Goal: Information Seeking & Learning: Learn about a topic

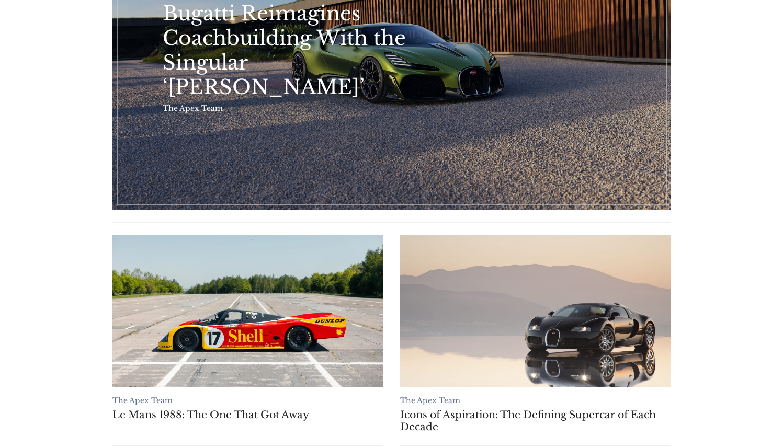
scroll to position [101, 0]
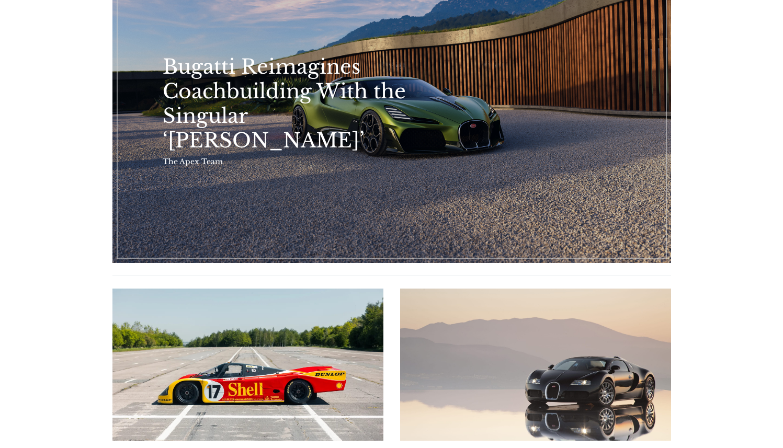
click at [359, 179] on link "Bugatti Reimagines Coachbuilding With the Singular ‘Brouillard’" at bounding box center [391, 106] width 558 height 314
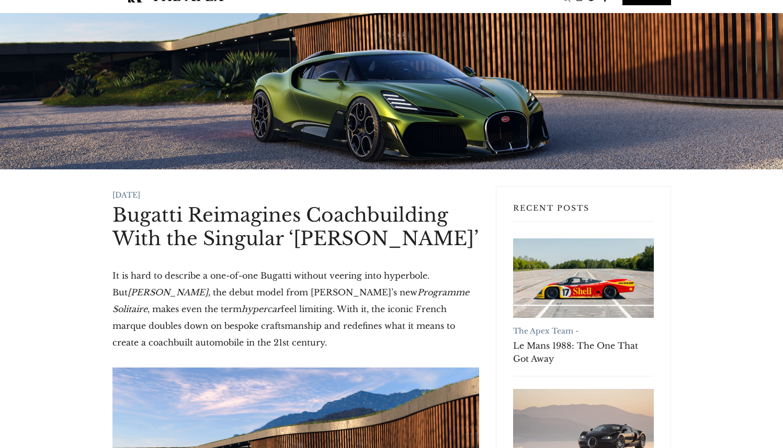
scroll to position [21, 0]
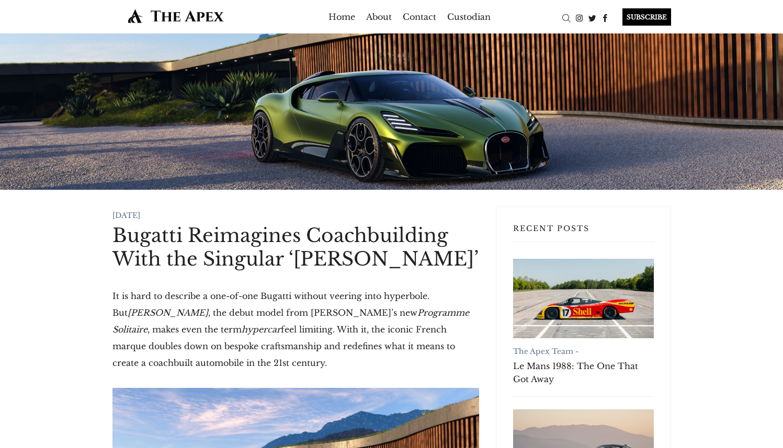
click at [101, 135] on div at bounding box center [391, 111] width 783 height 156
click at [334, 20] on link "Home" at bounding box center [341, 16] width 27 height 17
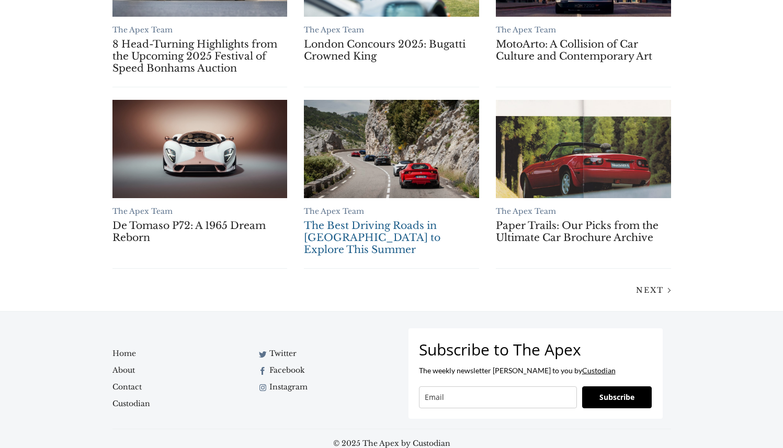
scroll to position [368, 0]
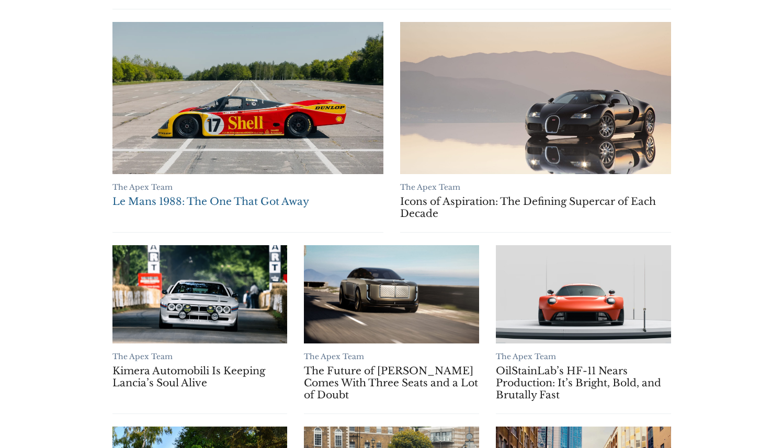
drag, startPoint x: 233, startPoint y: 126, endPoint x: 251, endPoint y: 115, distance: 21.8
